Goal: Information Seeking & Learning: Understand process/instructions

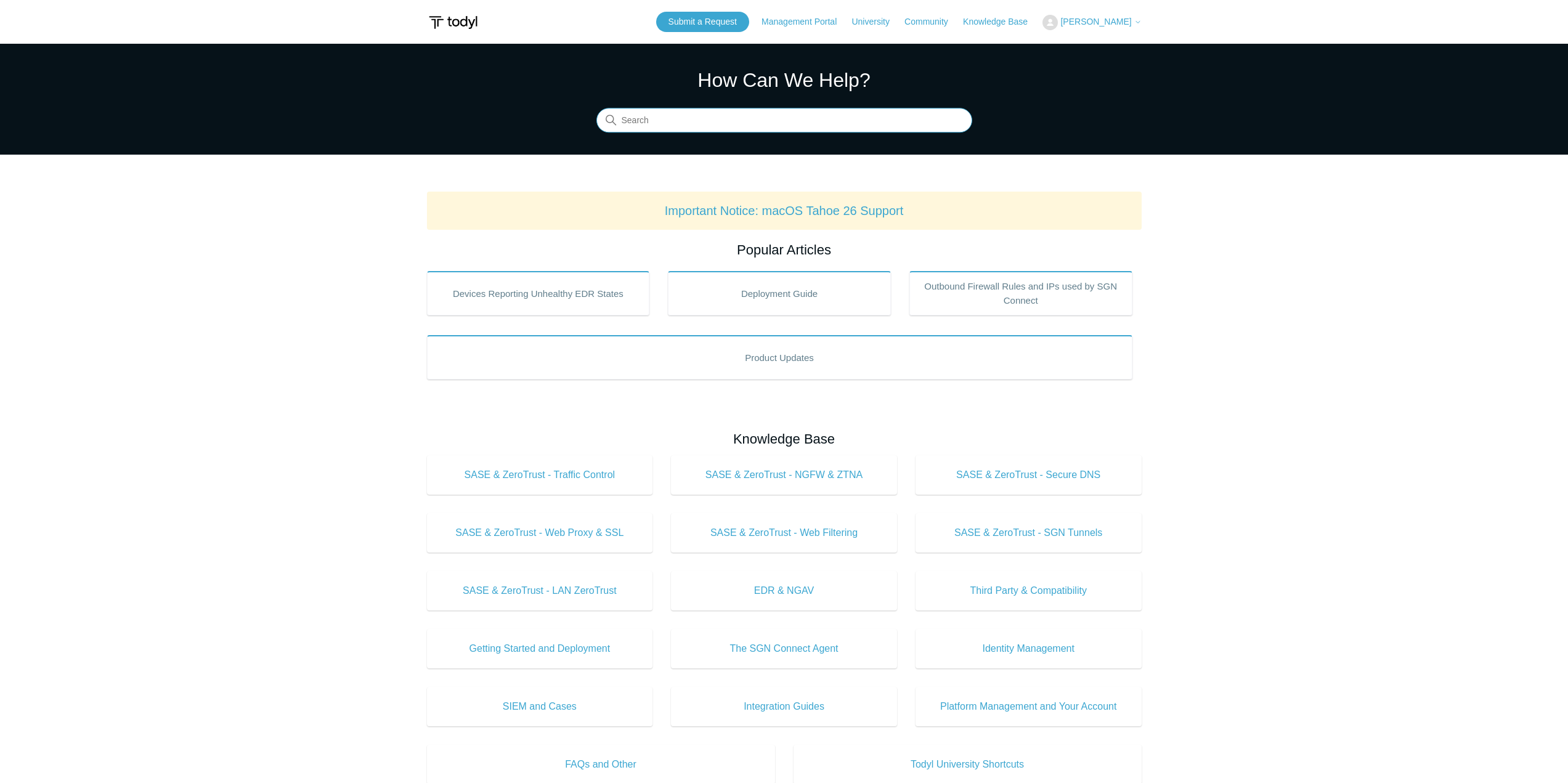
click at [662, 124] on input "Search" at bounding box center [784, 121] width 376 height 24
type input "uninstall command line"
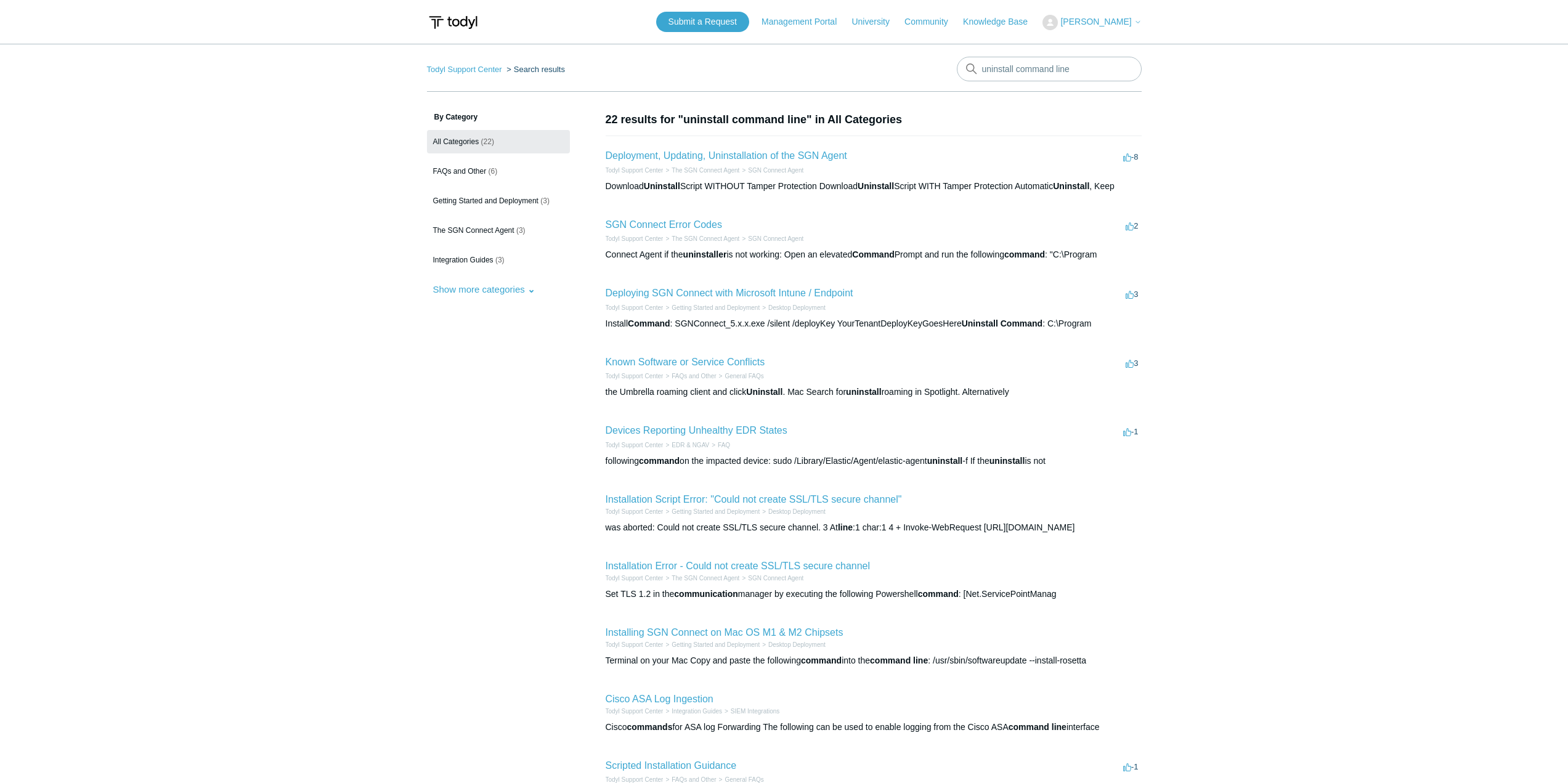
click at [684, 150] on h2 "Deployment, Updating, Uninstallation of the SGN Agent" at bounding box center [726, 156] width 242 height 15
click at [685, 161] on link "Deployment, Updating, Uninstallation of the SGN Agent" at bounding box center [726, 155] width 242 height 11
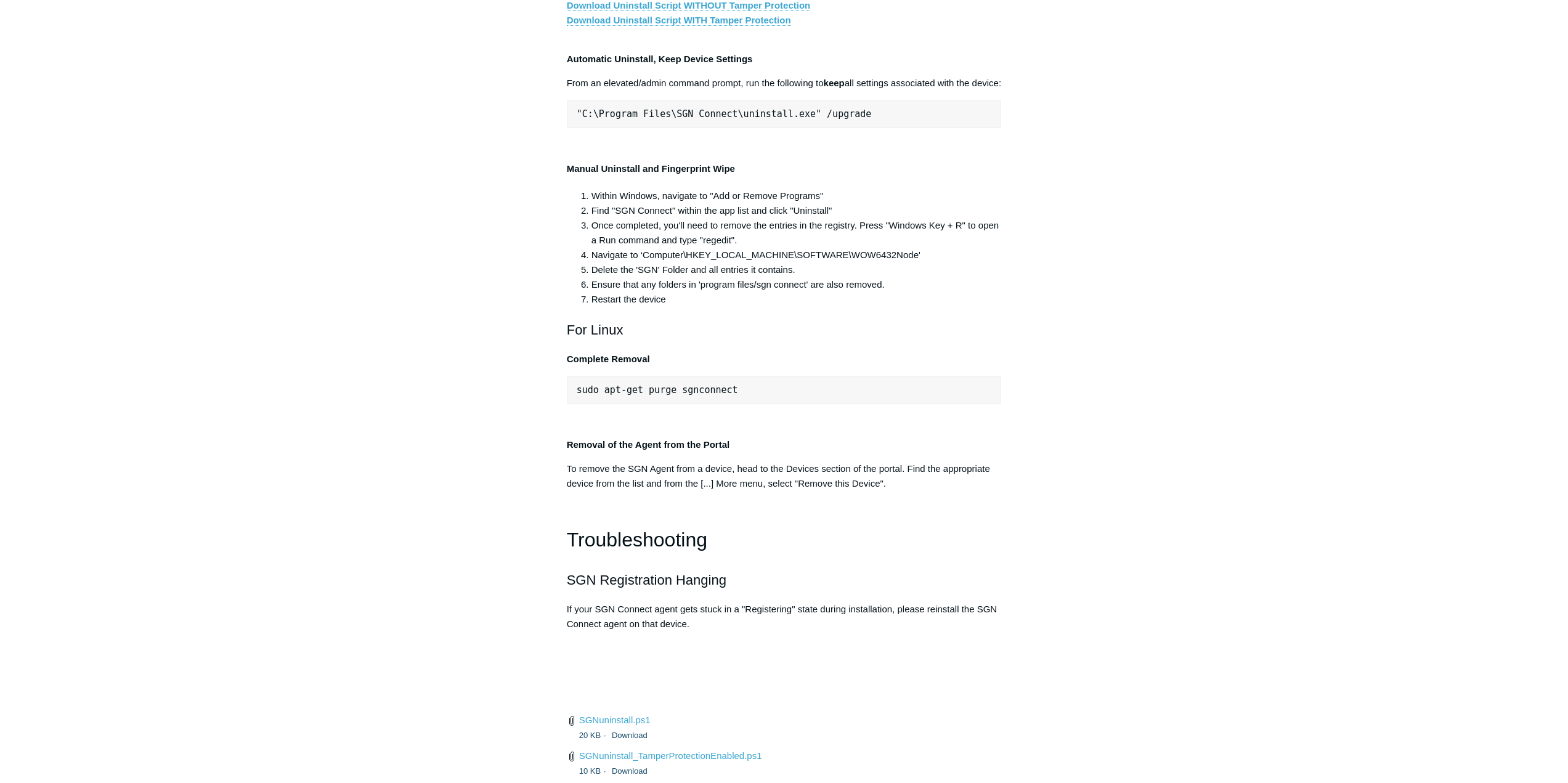
scroll to position [2403, 0]
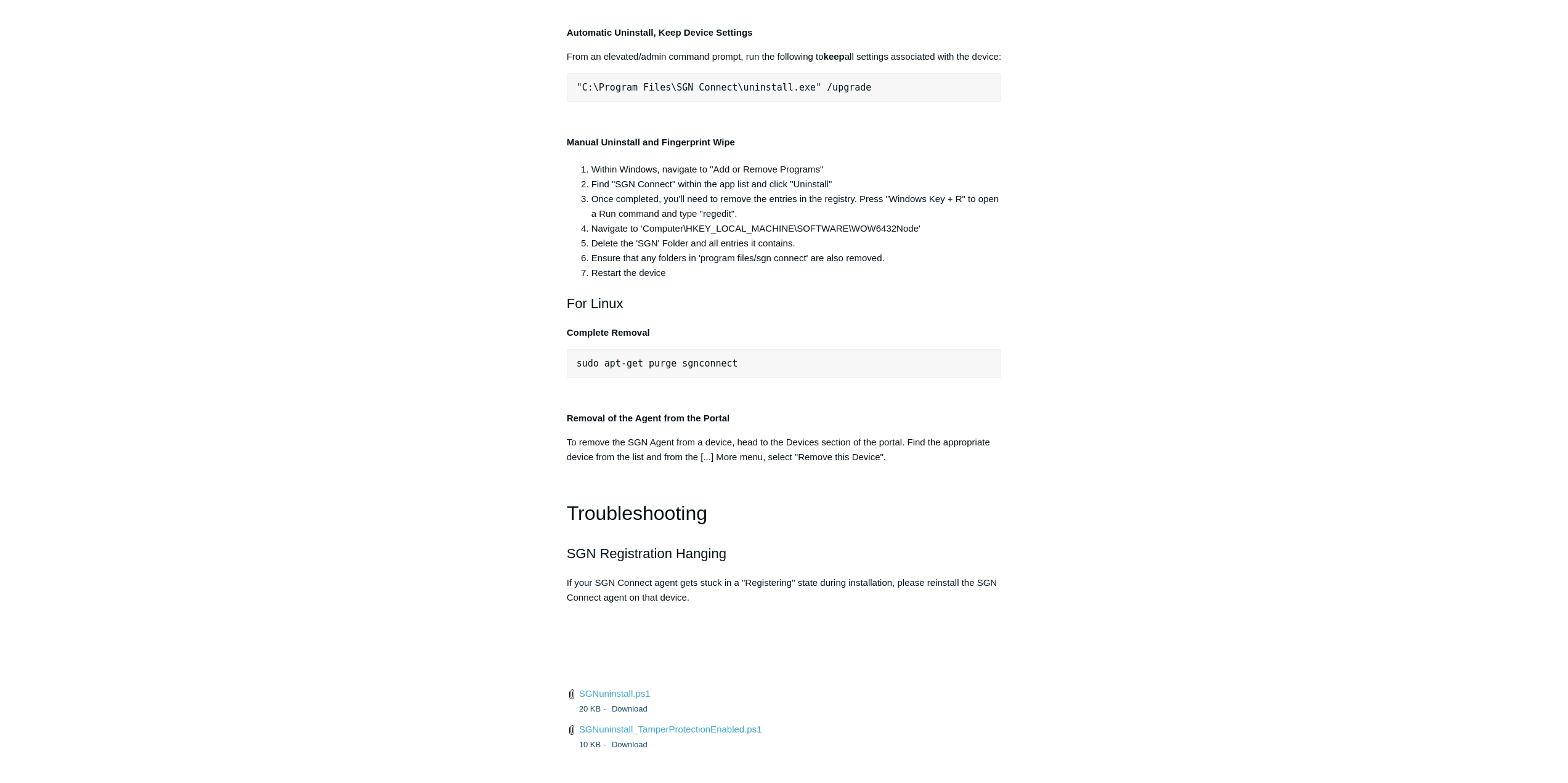
drag, startPoint x: 872, startPoint y: 316, endPoint x: 578, endPoint y: 317, distance: 294.0
copy pre ""C:\Program Files\SGN Connect\uninstall.exe" /uninstallKey"
